Goal: Navigation & Orientation: Find specific page/section

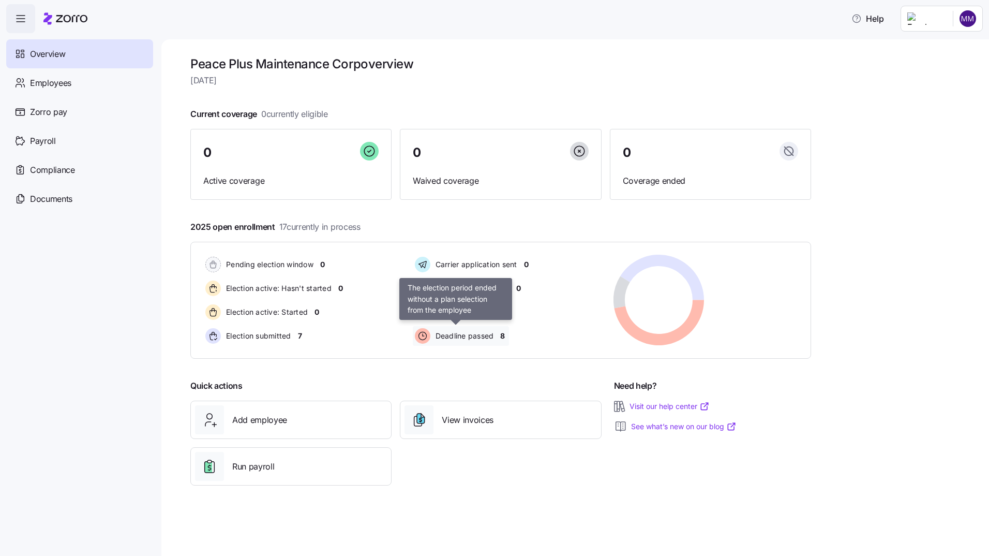
click at [484, 338] on span "Deadline passed" at bounding box center [463, 336] width 62 height 10
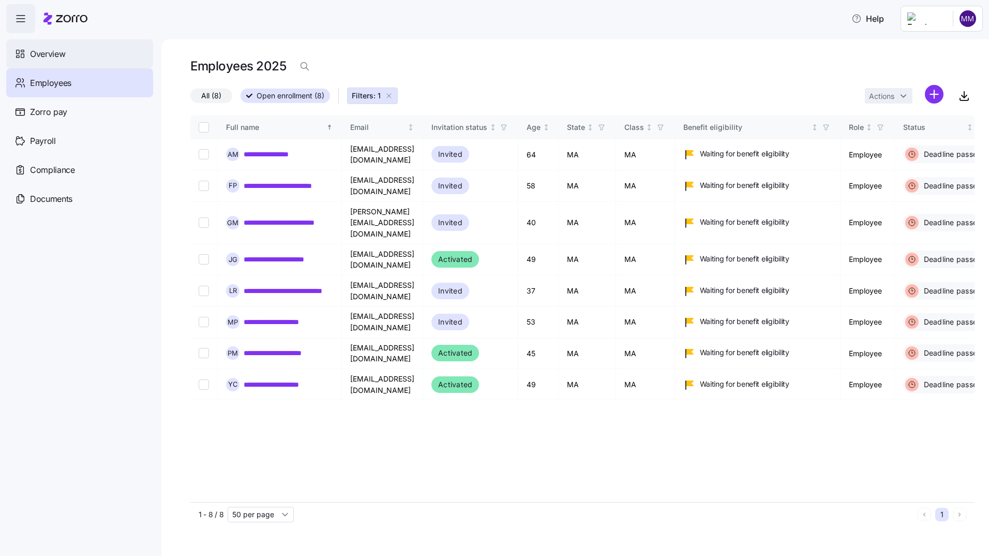
click at [45, 52] on span "Overview" at bounding box center [47, 54] width 35 height 13
